Goal: Task Accomplishment & Management: Complete application form

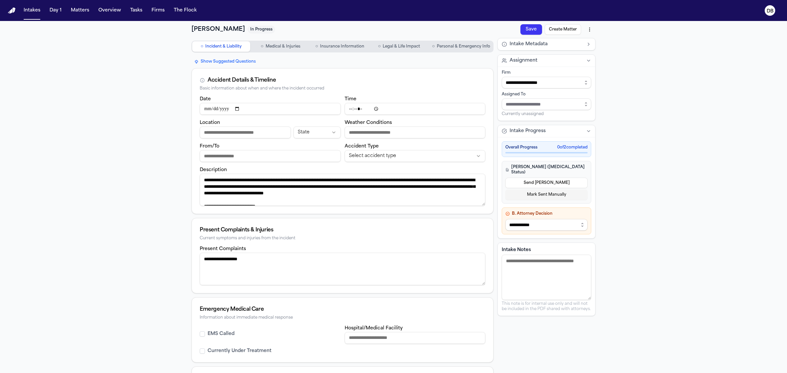
click at [524, 26] on button "Save" at bounding box center [532, 29] width 22 height 10
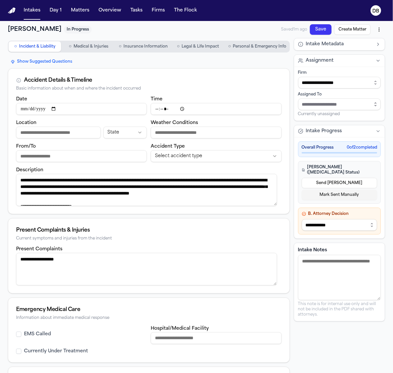
click at [273, 43] on button "○ Personal & Emergency Info" at bounding box center [256, 46] width 63 height 10
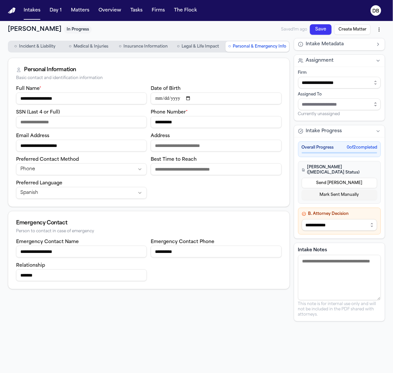
click at [42, 52] on nav "○ Incident & Liability ○ Medical & Injuries ○ Insurance Information ○ Legal & L…" at bounding box center [149, 46] width 282 height 17
click at [45, 50] on button "○ Incident & Liability" at bounding box center [35, 46] width 52 height 10
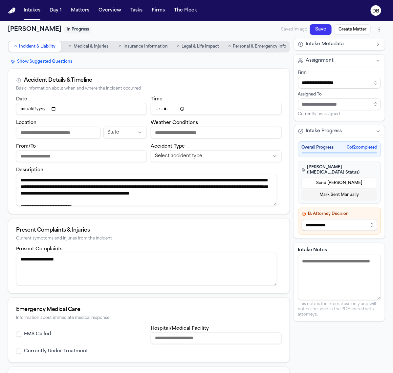
click at [150, 50] on button "○ Insurance Information" at bounding box center [143, 46] width 54 height 10
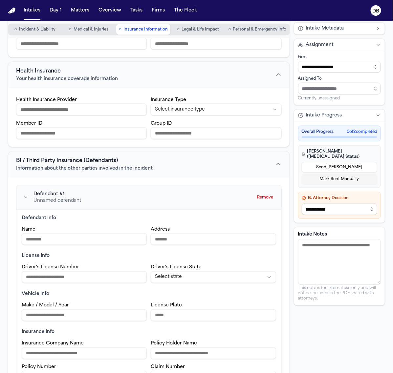
scroll to position [7, 0]
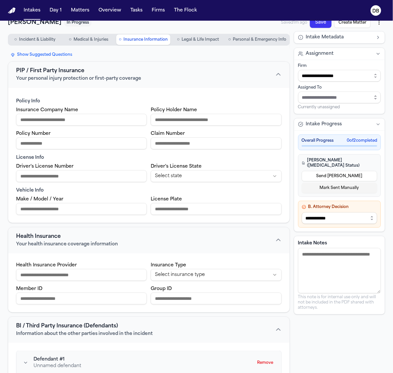
click at [32, 38] on span "Incident & Liability" at bounding box center [37, 39] width 36 height 5
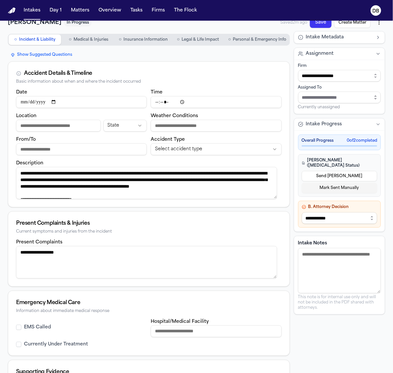
click at [183, 194] on textarea "**********" at bounding box center [146, 183] width 261 height 32
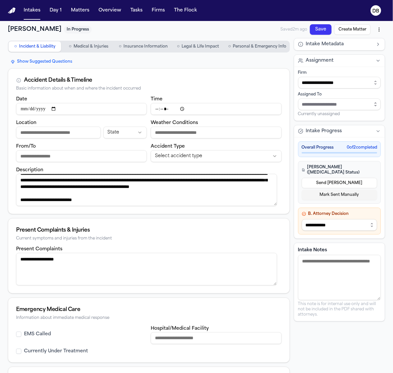
click at [96, 51] on button "○ Medical & Injuries" at bounding box center [88, 46] width 52 height 10
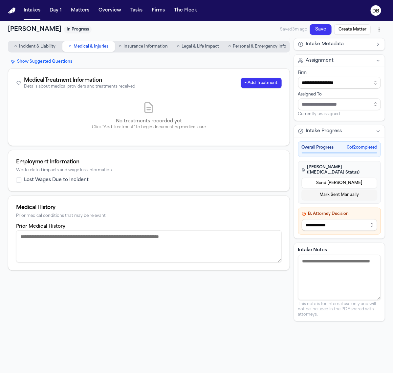
click at [136, 47] on span "Insurance Information" at bounding box center [145, 46] width 44 height 5
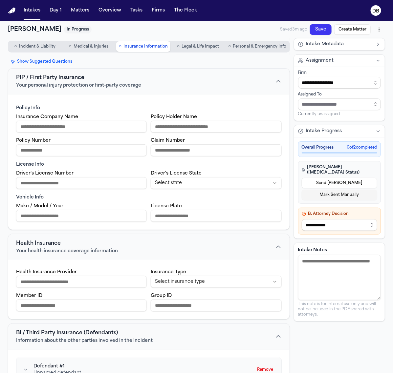
click at [35, 45] on span "Incident & Liability" at bounding box center [37, 46] width 36 height 5
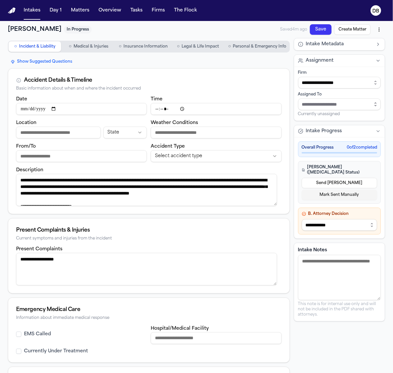
click at [138, 67] on div "**********" at bounding box center [149, 264] width 282 height 412
